Goal: Transaction & Acquisition: Purchase product/service

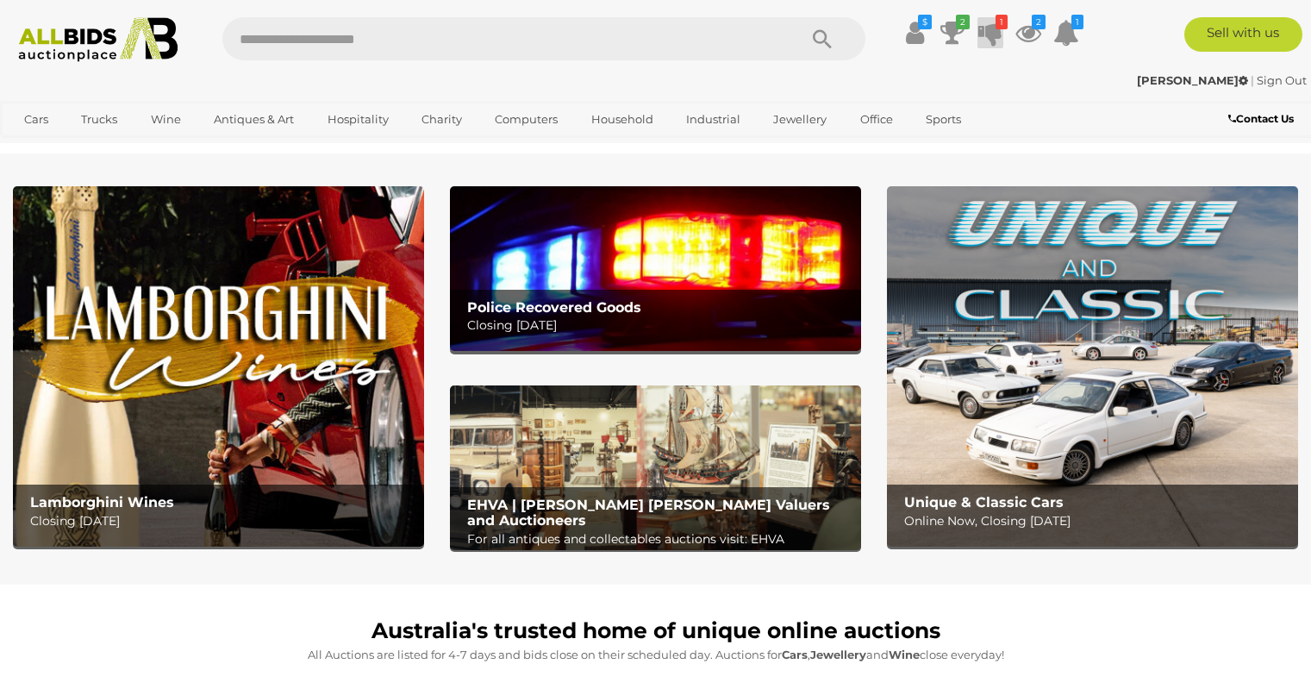
click at [993, 29] on icon at bounding box center [991, 32] width 24 height 31
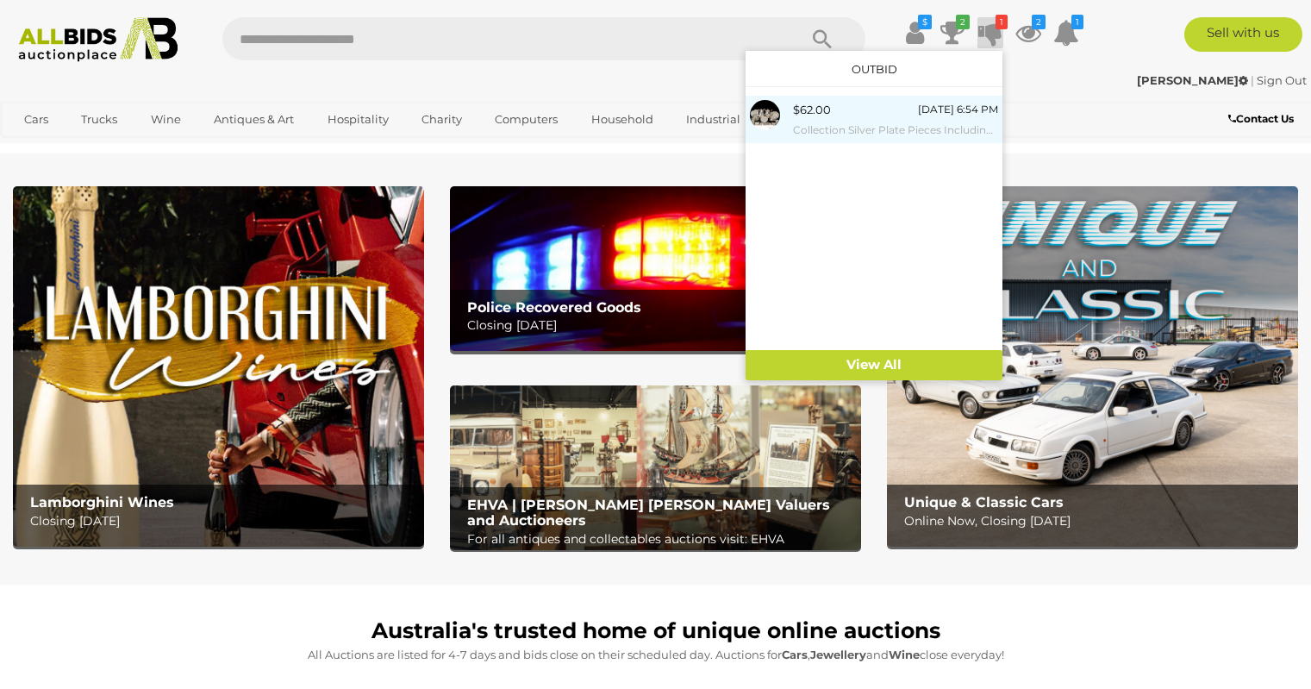
click at [800, 113] on div "$62.00" at bounding box center [812, 110] width 38 height 20
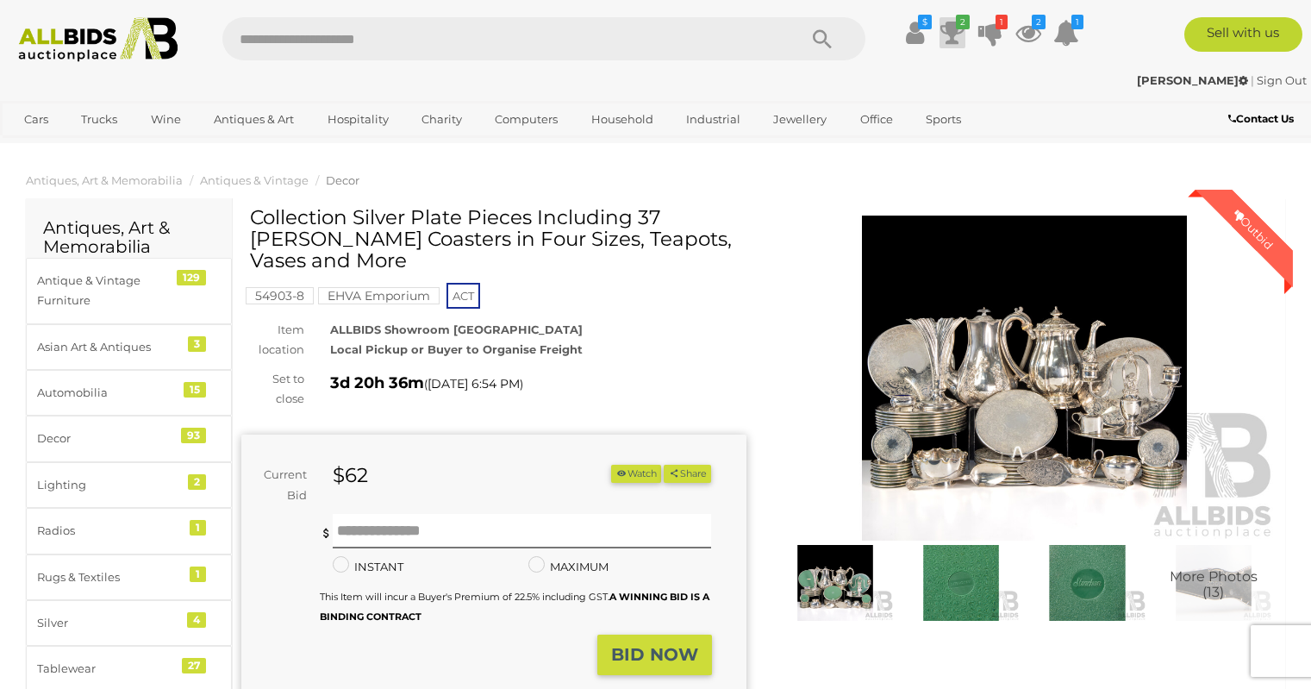
click at [957, 25] on icon "2" at bounding box center [963, 22] width 14 height 15
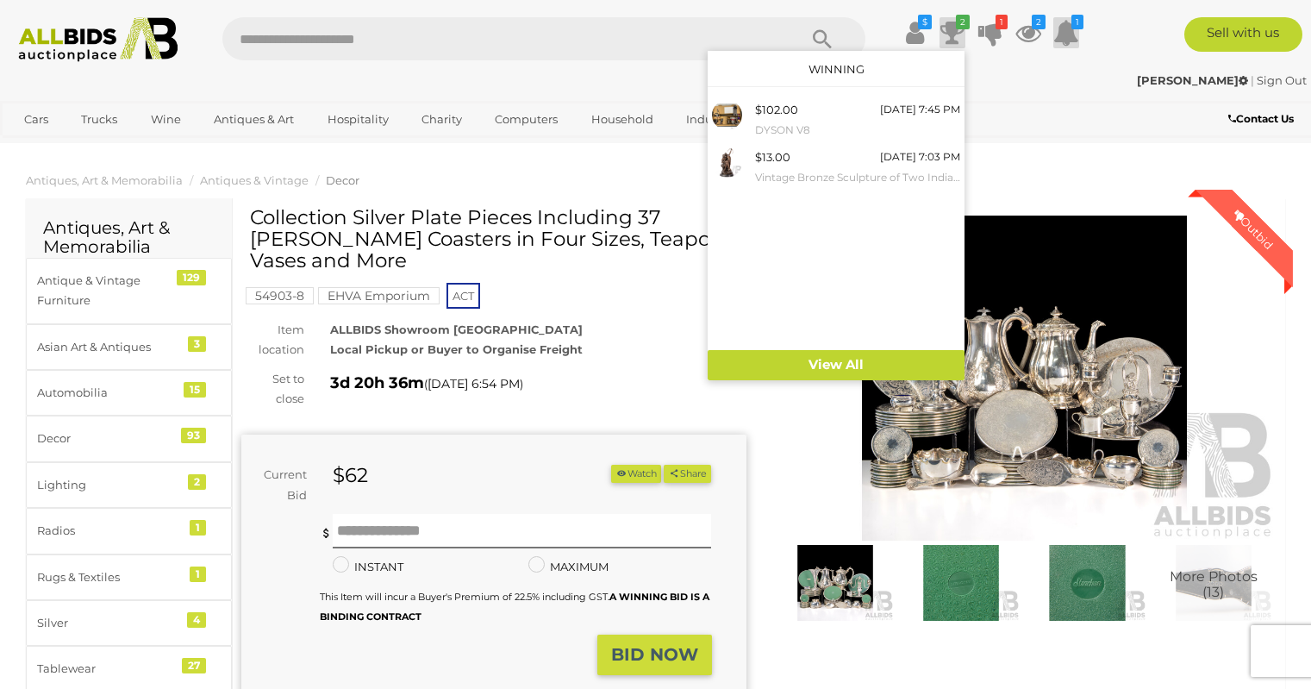
click at [1066, 33] on icon at bounding box center [1067, 32] width 26 height 31
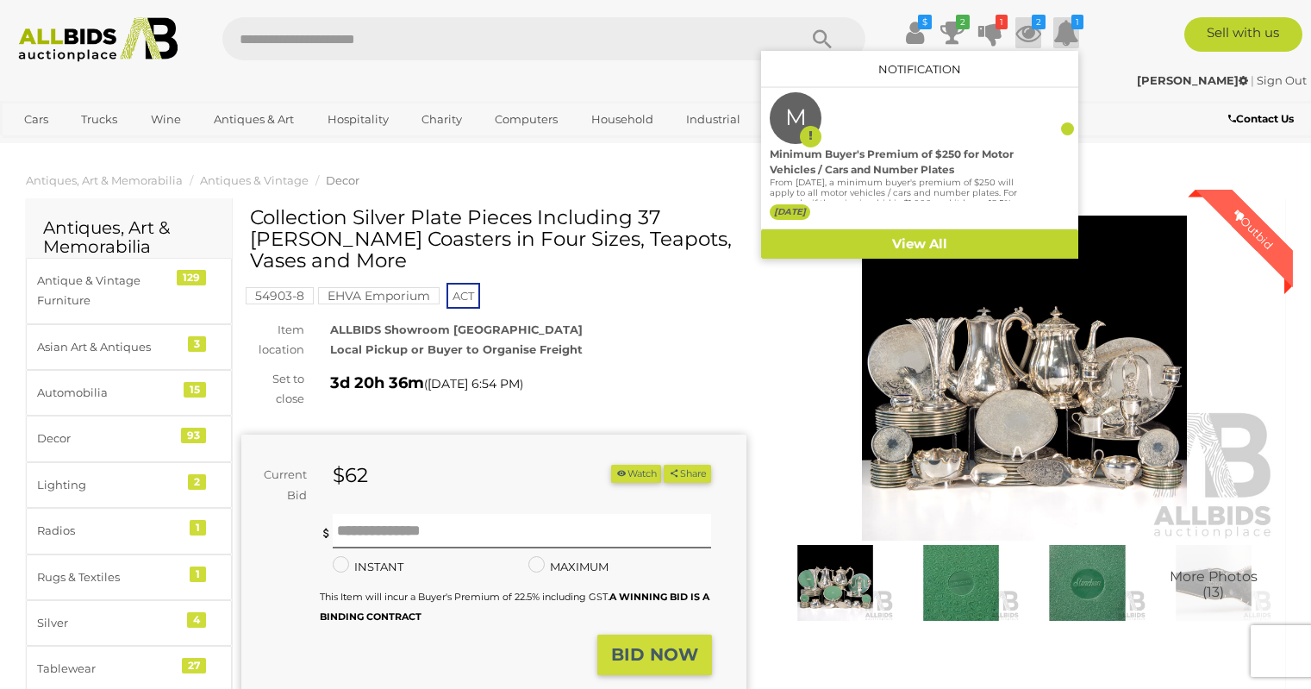
click at [1028, 29] on icon at bounding box center [1029, 32] width 26 height 31
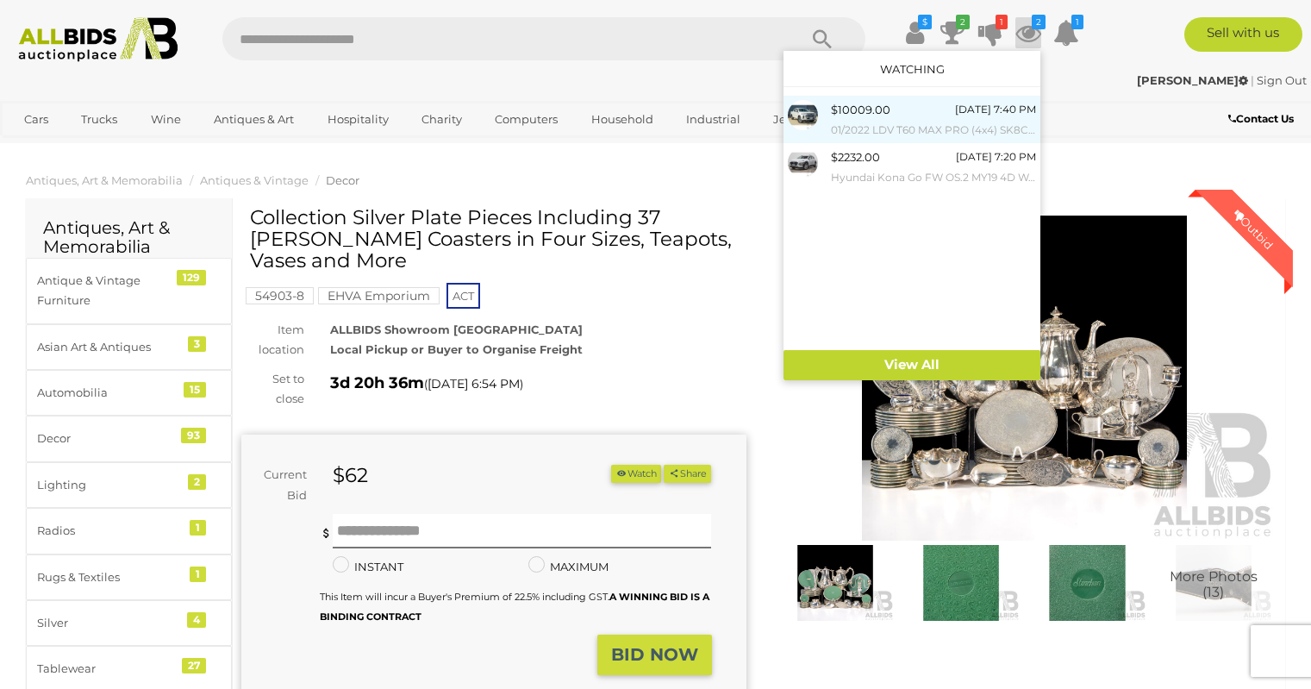
click at [882, 107] on span "$10009.00" at bounding box center [860, 110] width 59 height 14
